Goal: Information Seeking & Learning: Learn about a topic

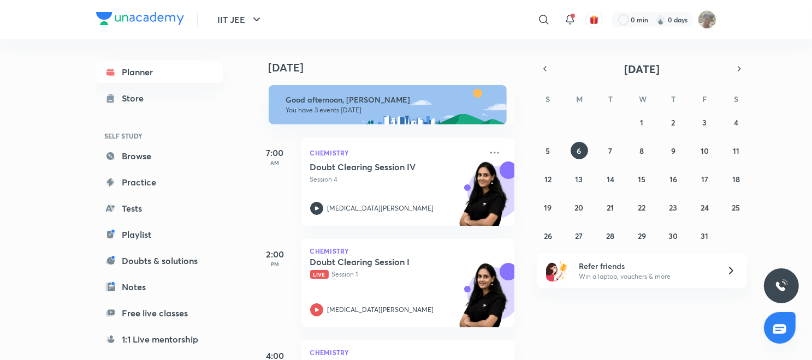
scroll to position [91, 0]
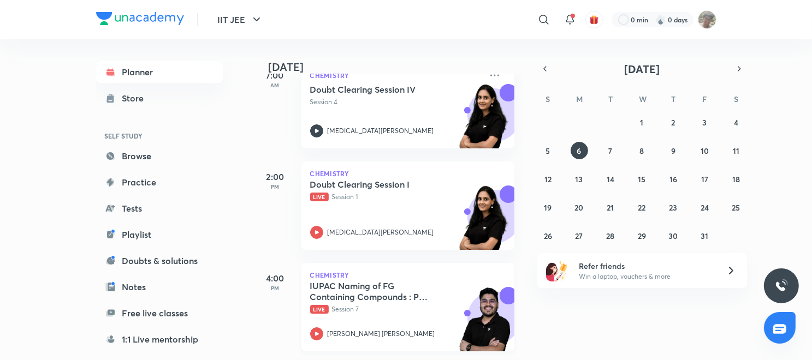
click at [324, 328] on div "[PERSON_NAME] [PERSON_NAME]" at bounding box center [395, 334] width 171 height 13
